Goal: Find contact information: Obtain details needed to contact an individual or organization

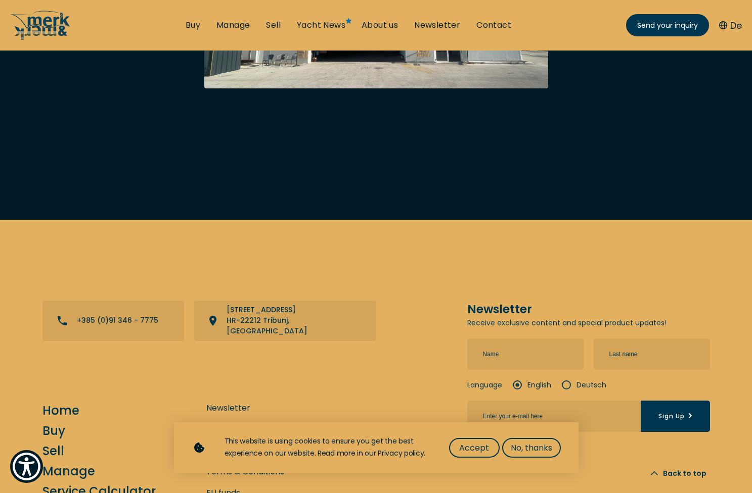
scroll to position [2882, 0]
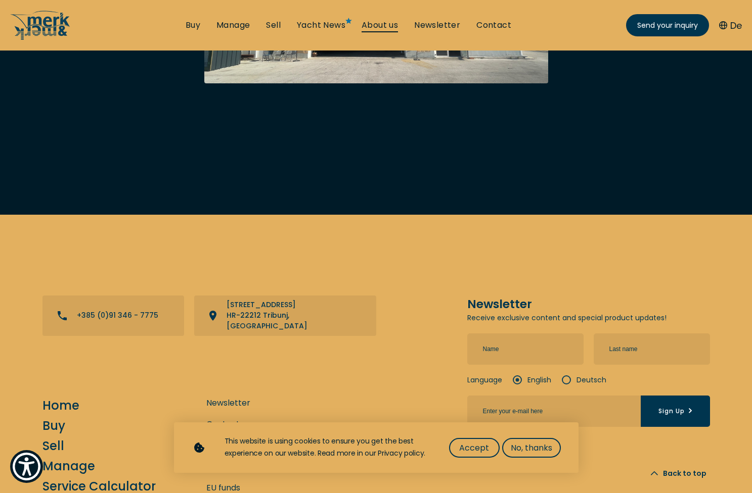
click at [376, 29] on link "About us" at bounding box center [379, 25] width 36 height 11
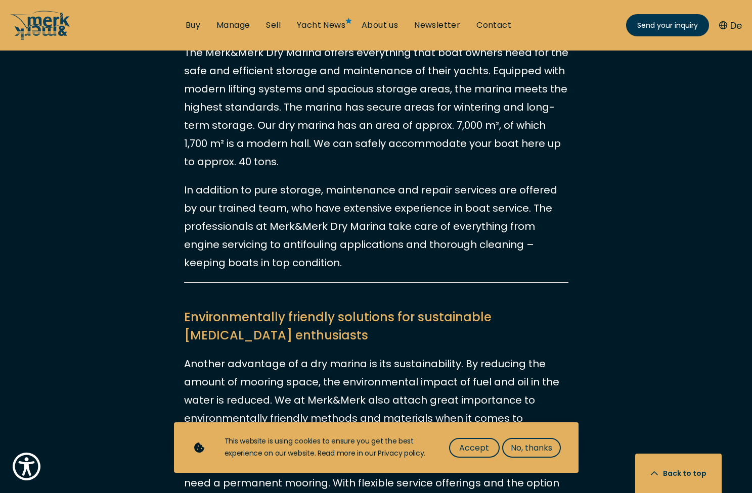
scroll to position [1550, 0]
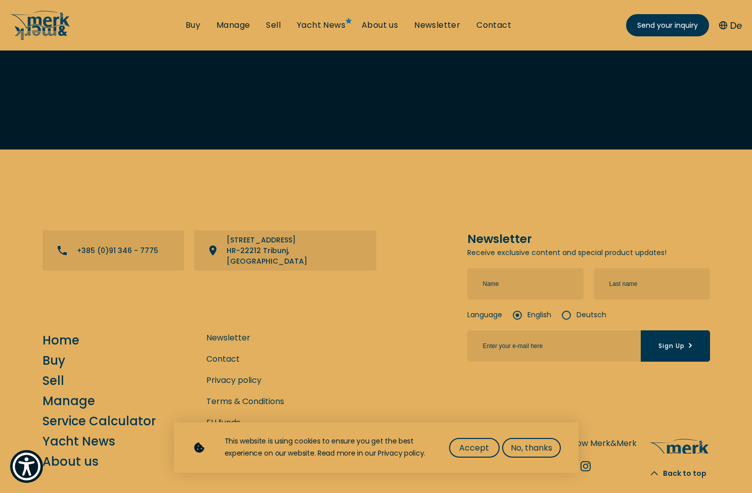
scroll to position [3757, 0]
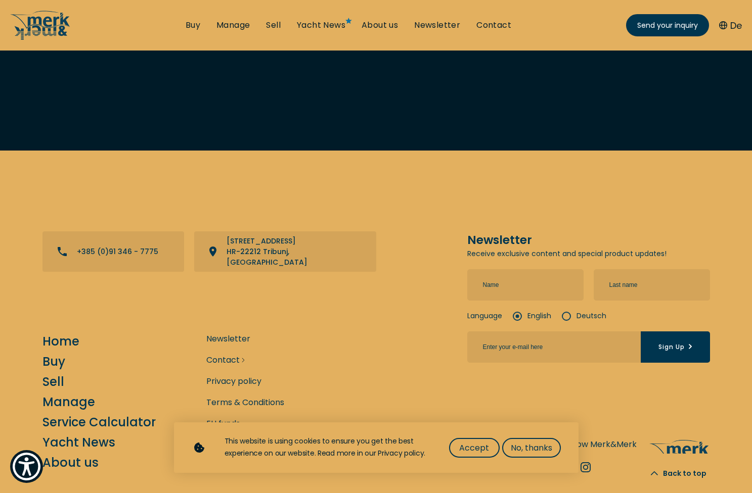
click at [219, 354] on link "Contact" at bounding box center [222, 360] width 33 height 13
click at [241, 333] on div "Newsletter Contact Privacy policy Terms & Conditions EU funds FAQ Legal notice" at bounding box center [245, 403] width 78 height 140
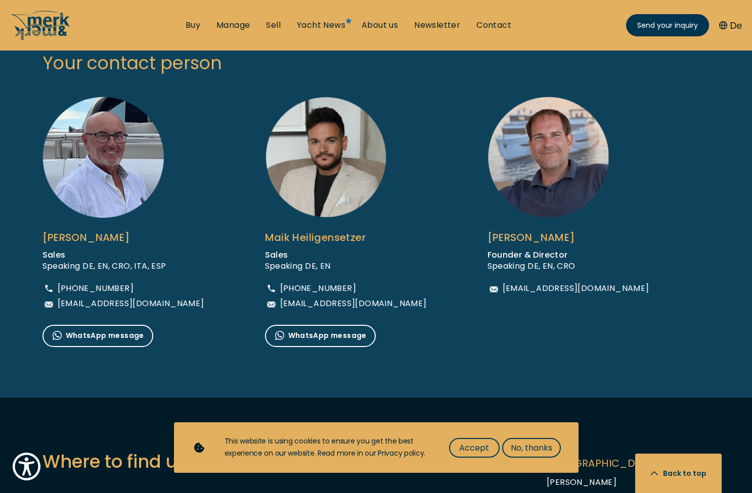
scroll to position [673, 0]
click at [130, 304] on span "[EMAIL_ADDRESS][DOMAIN_NAME]" at bounding box center [131, 304] width 147 height 8
drag, startPoint x: 194, startPoint y: 307, endPoint x: 59, endPoint y: 302, distance: 134.6
click at [59, 302] on span "[EMAIL_ADDRESS][DOMAIN_NAME]" at bounding box center [131, 304] width 147 height 8
copy span "[EMAIL_ADDRESS][DOMAIN_NAME]"
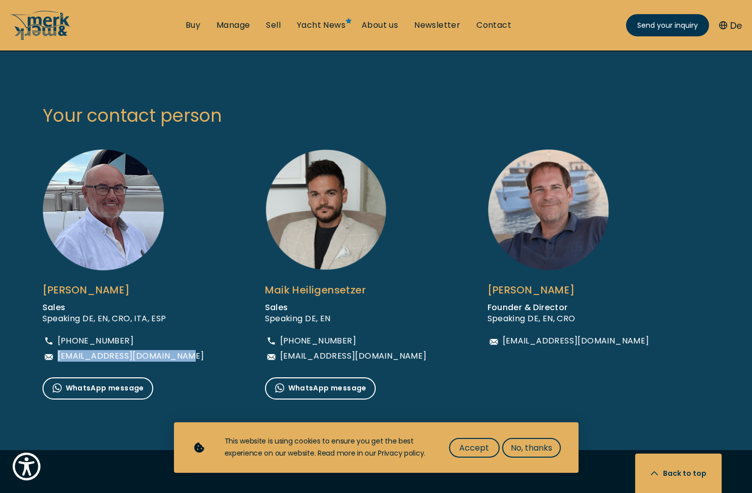
scroll to position [629, 0]
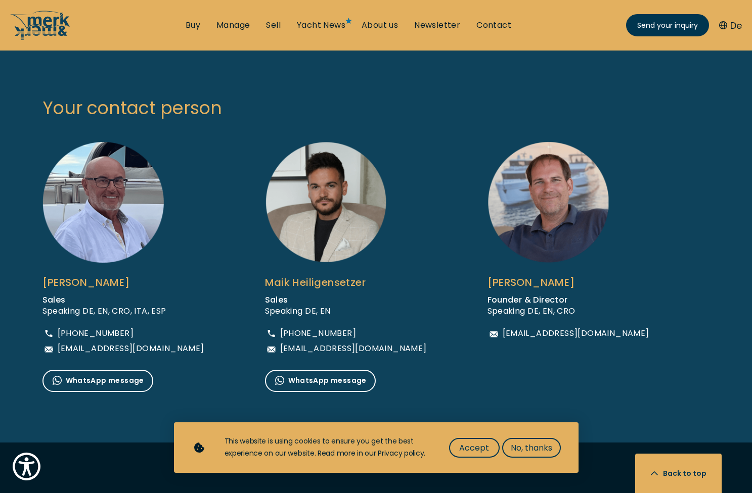
click at [221, 149] on div at bounding box center [153, 203] width 222 height 122
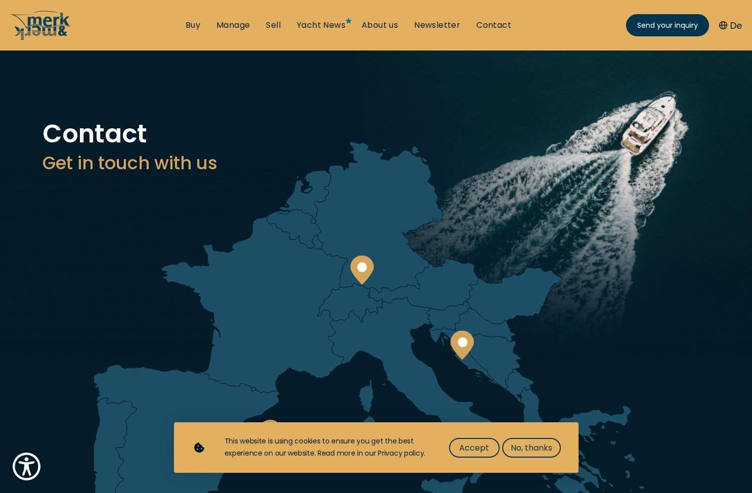
scroll to position [0, 0]
